Goal: Download file/media

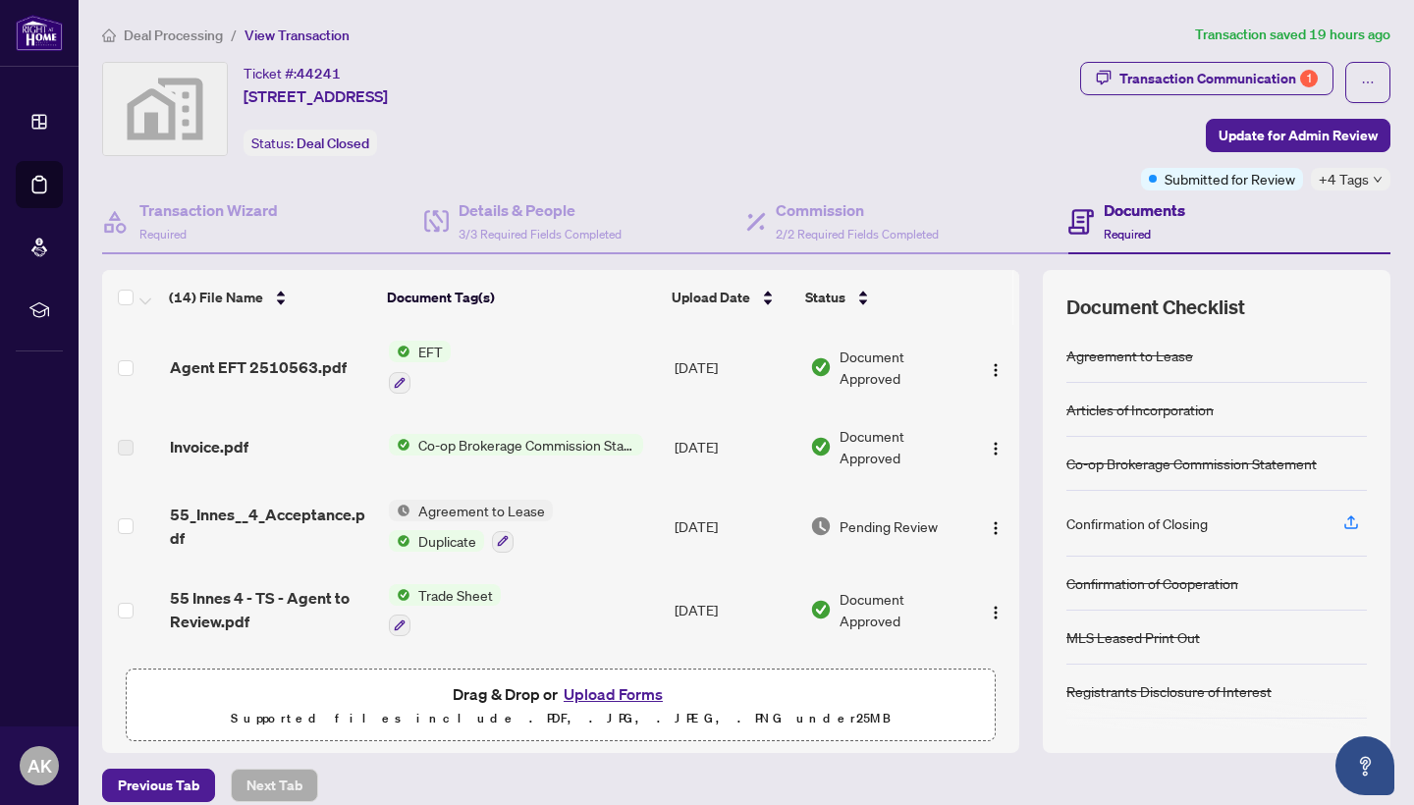
click at [476, 448] on span "Co-op Brokerage Commission Statement" at bounding box center [526, 445] width 233 height 22
drag, startPoint x: 313, startPoint y: 452, endPoint x: 267, endPoint y: 451, distance: 46.1
click at [312, 452] on div "Invoice.pdf" at bounding box center [271, 447] width 203 height 24
click at [240, 449] on span "Invoice.pdf" at bounding box center [209, 447] width 79 height 24
click at [153, 442] on td at bounding box center [132, 446] width 60 height 75
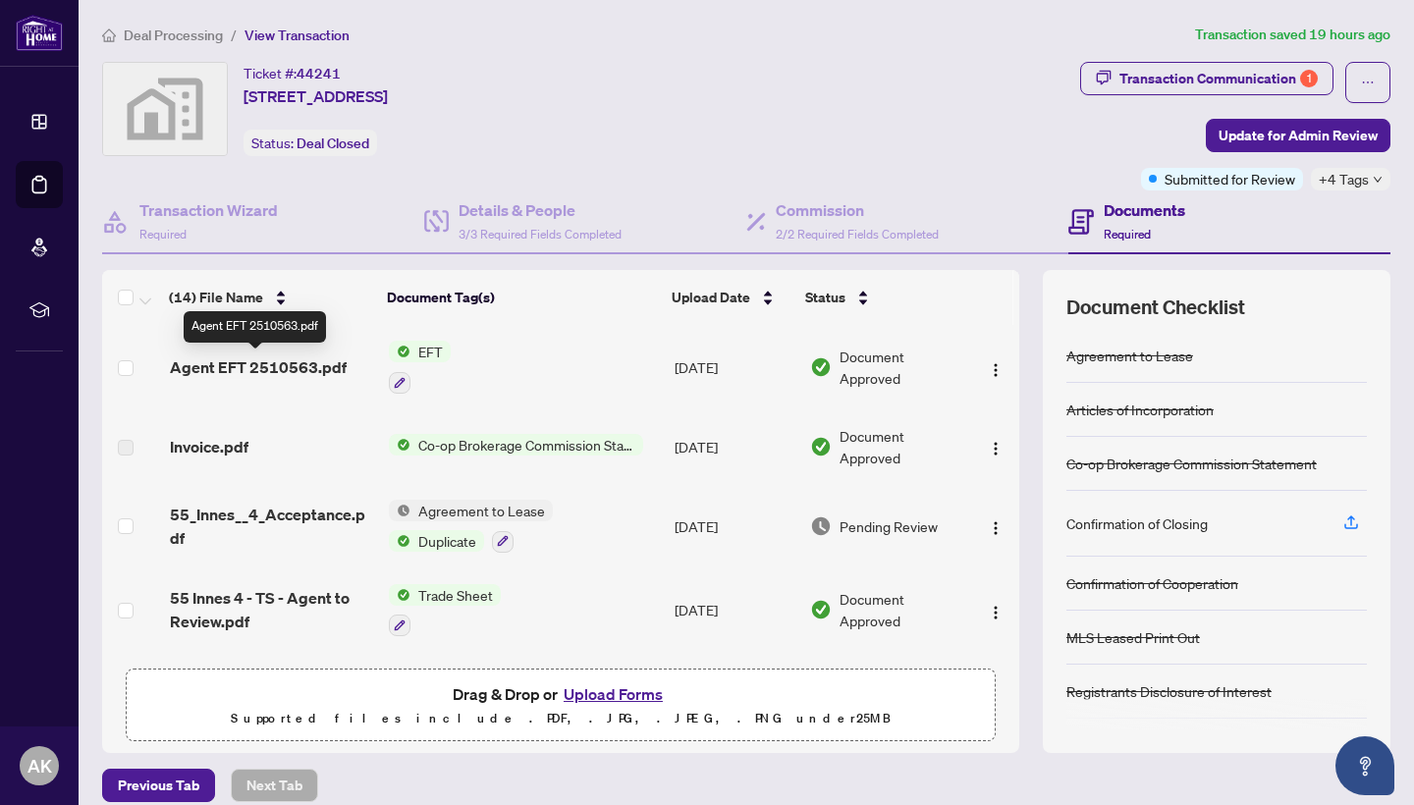
click at [257, 371] on span "Agent EFT 2510563.pdf" at bounding box center [258, 367] width 177 height 24
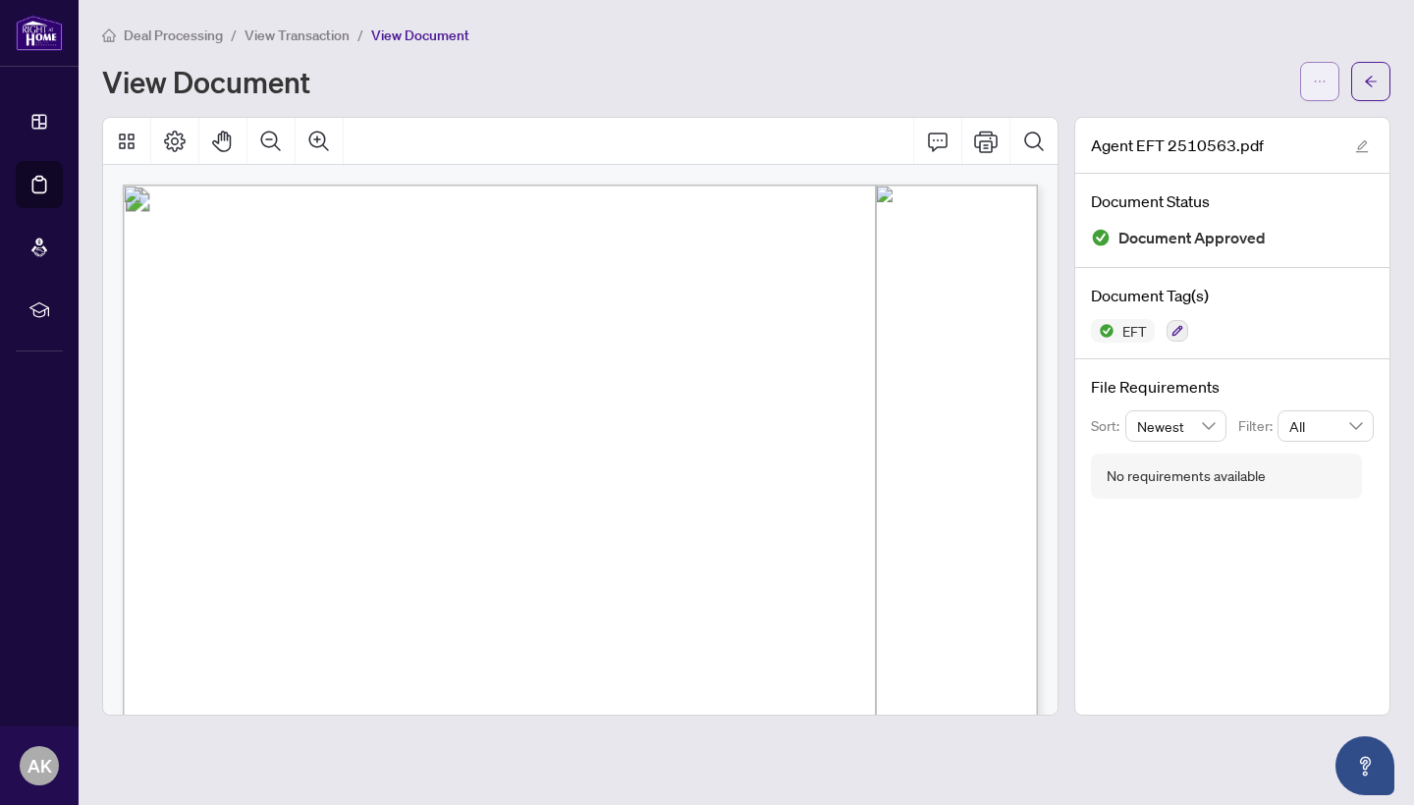
click at [1311, 81] on button "button" at bounding box center [1319, 81] width 39 height 39
click at [1250, 131] on span "Download" at bounding box center [1248, 124] width 149 height 22
click at [323, 33] on span "View Transaction" at bounding box center [296, 36] width 105 height 18
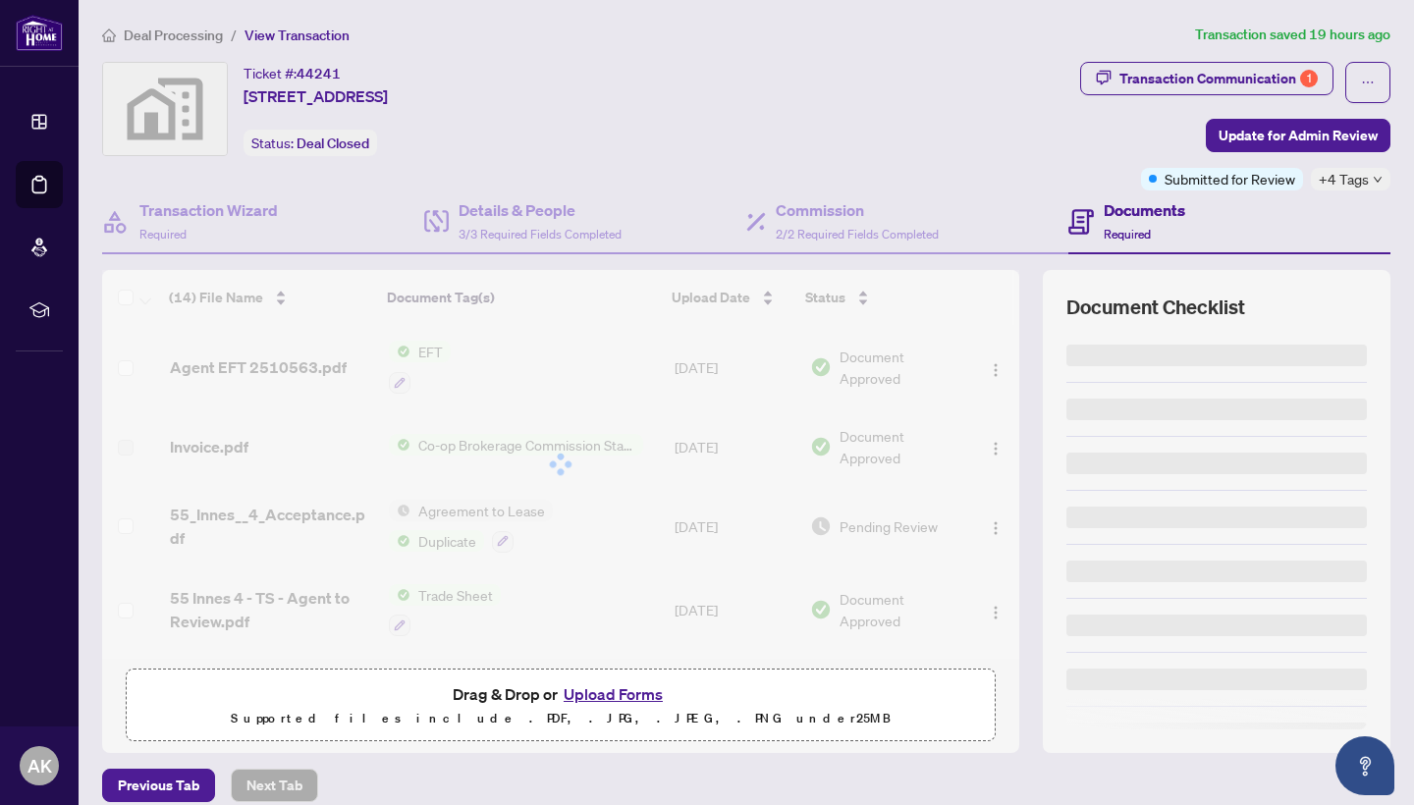
scroll to position [0, 1]
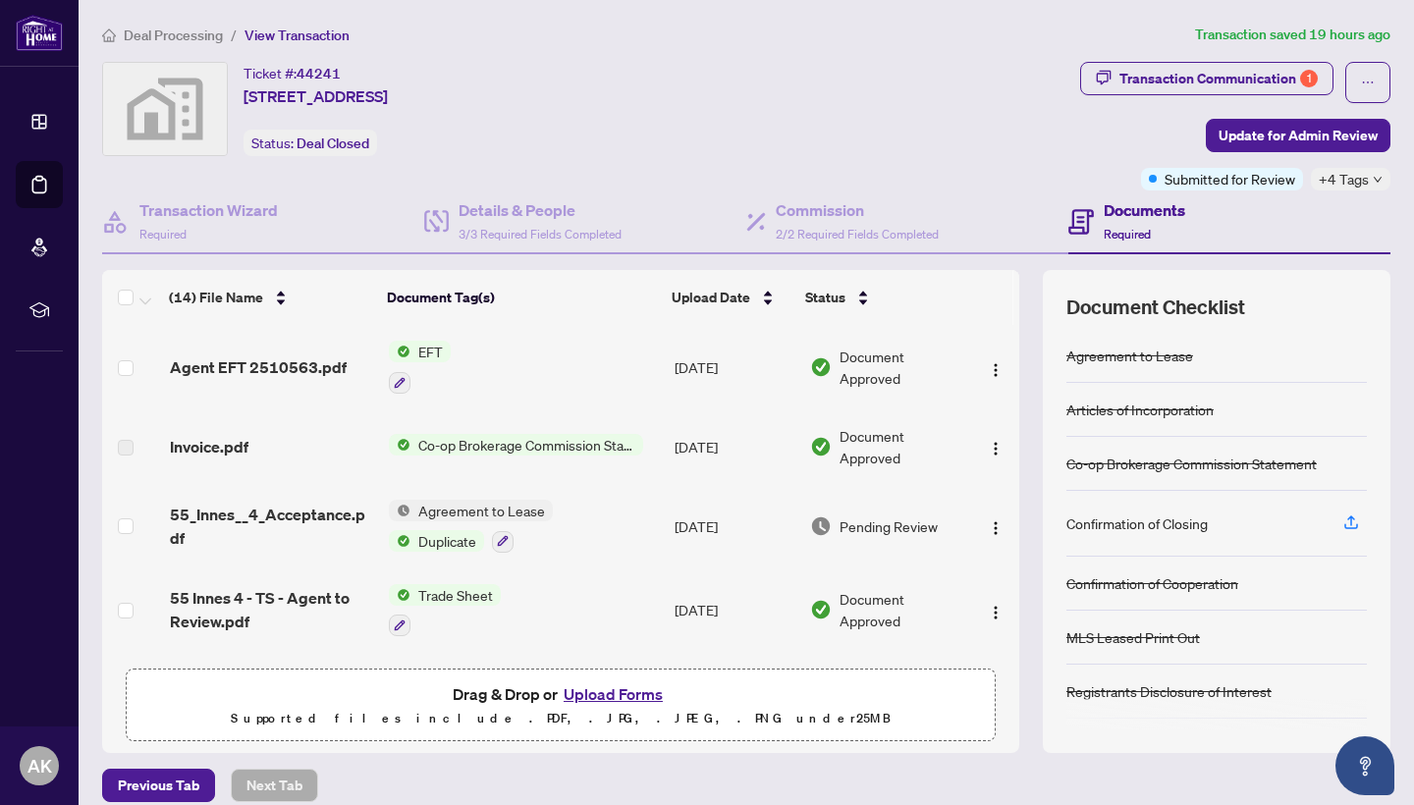
click at [201, 32] on span "Deal Processing" at bounding box center [173, 36] width 99 height 18
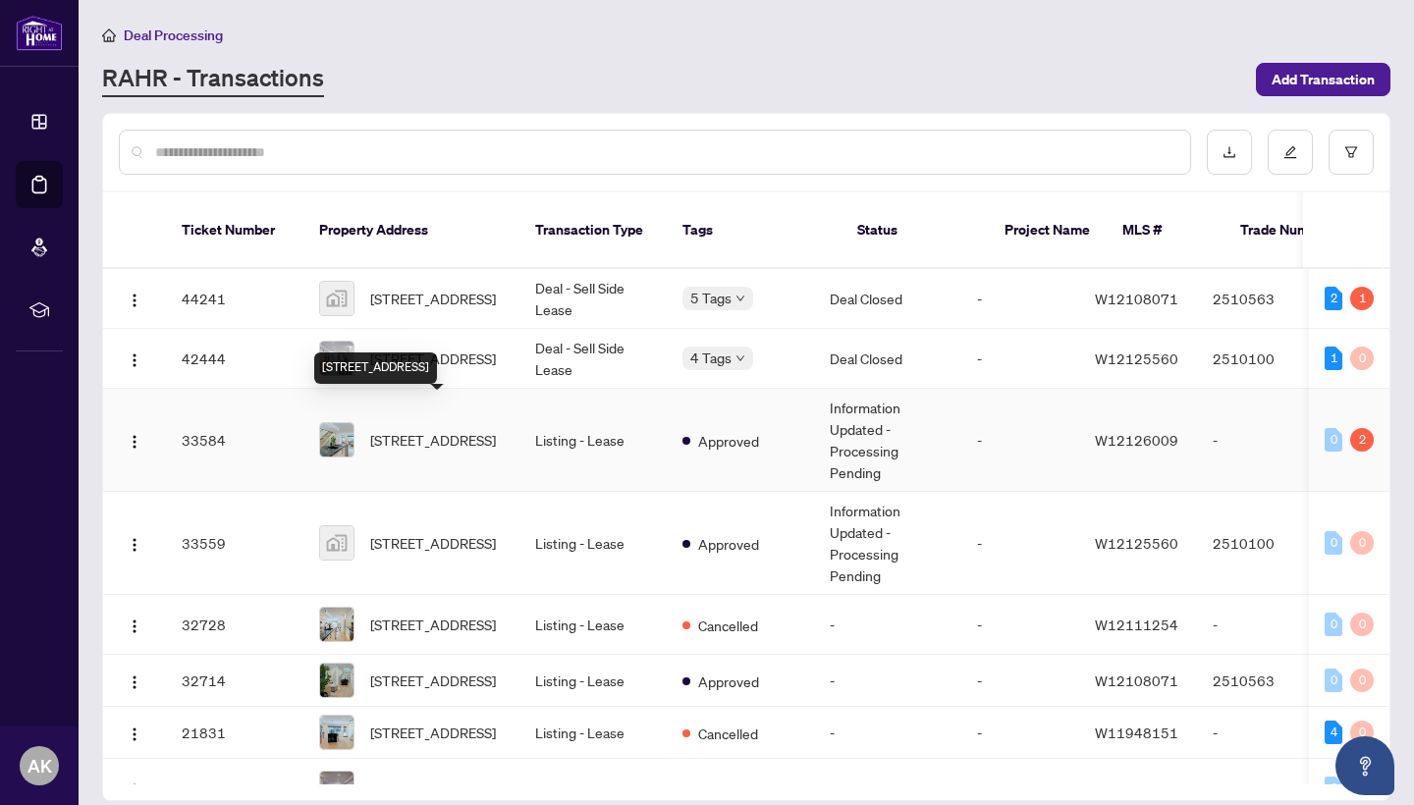
click at [445, 431] on span "[STREET_ADDRESS]" at bounding box center [433, 440] width 126 height 22
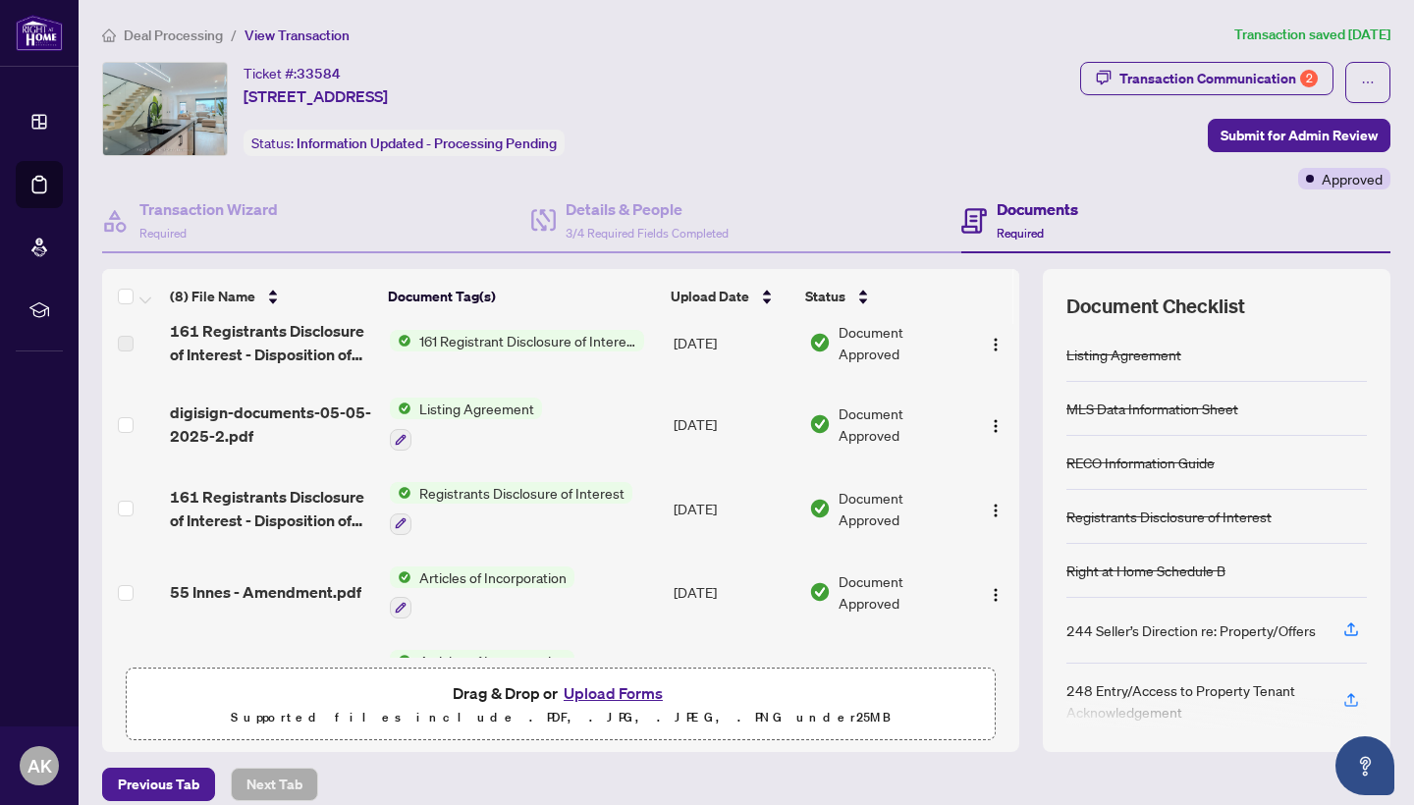
scroll to position [22, 0]
click at [494, 409] on span "Listing Agreement" at bounding box center [476, 408] width 131 height 22
click at [321, 409] on span "digisign-documents-05-05-2025-2.pdf" at bounding box center [272, 423] width 204 height 47
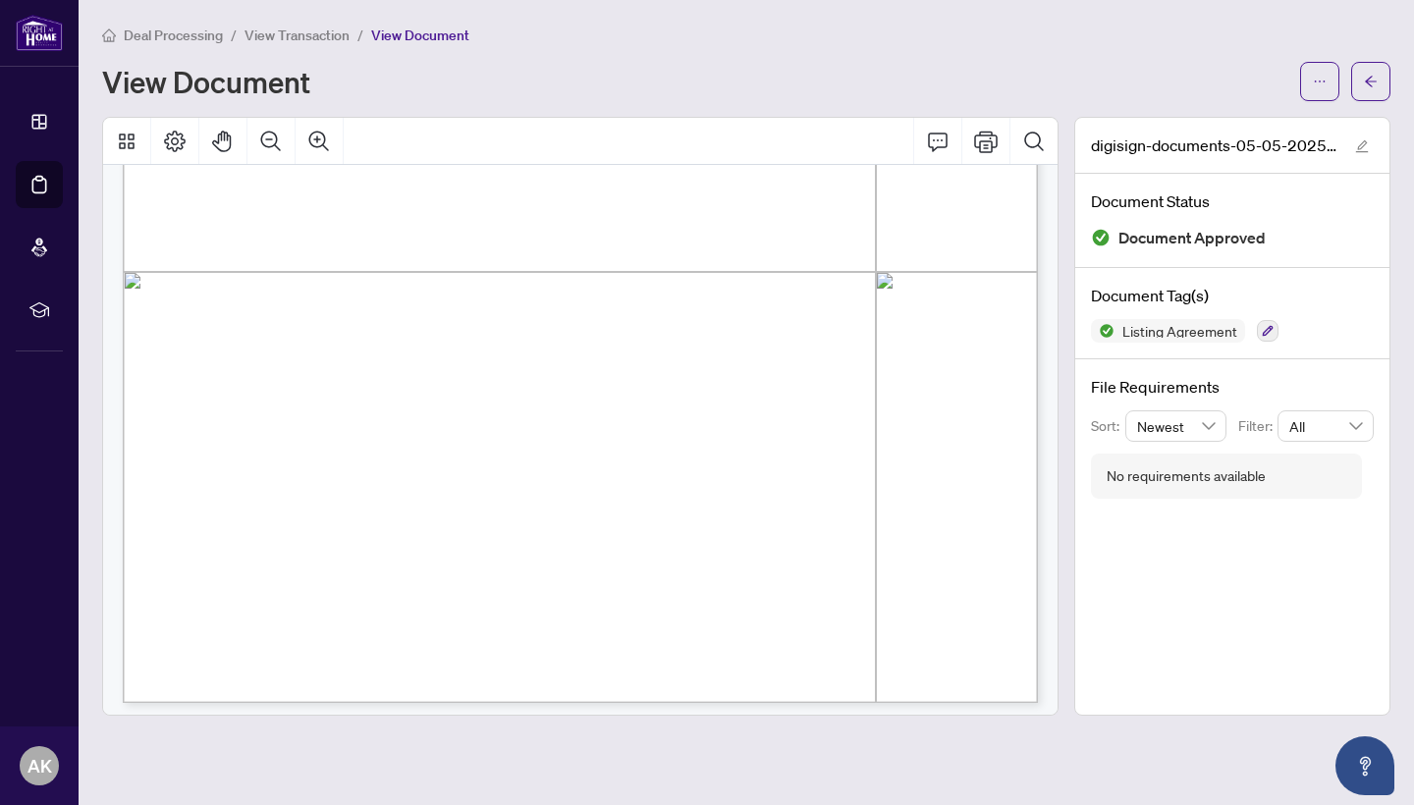
scroll to position [668, 0]
click at [200, 33] on span "Deal Processing" at bounding box center [173, 36] width 99 height 18
